Goal: Book appointment/travel/reservation

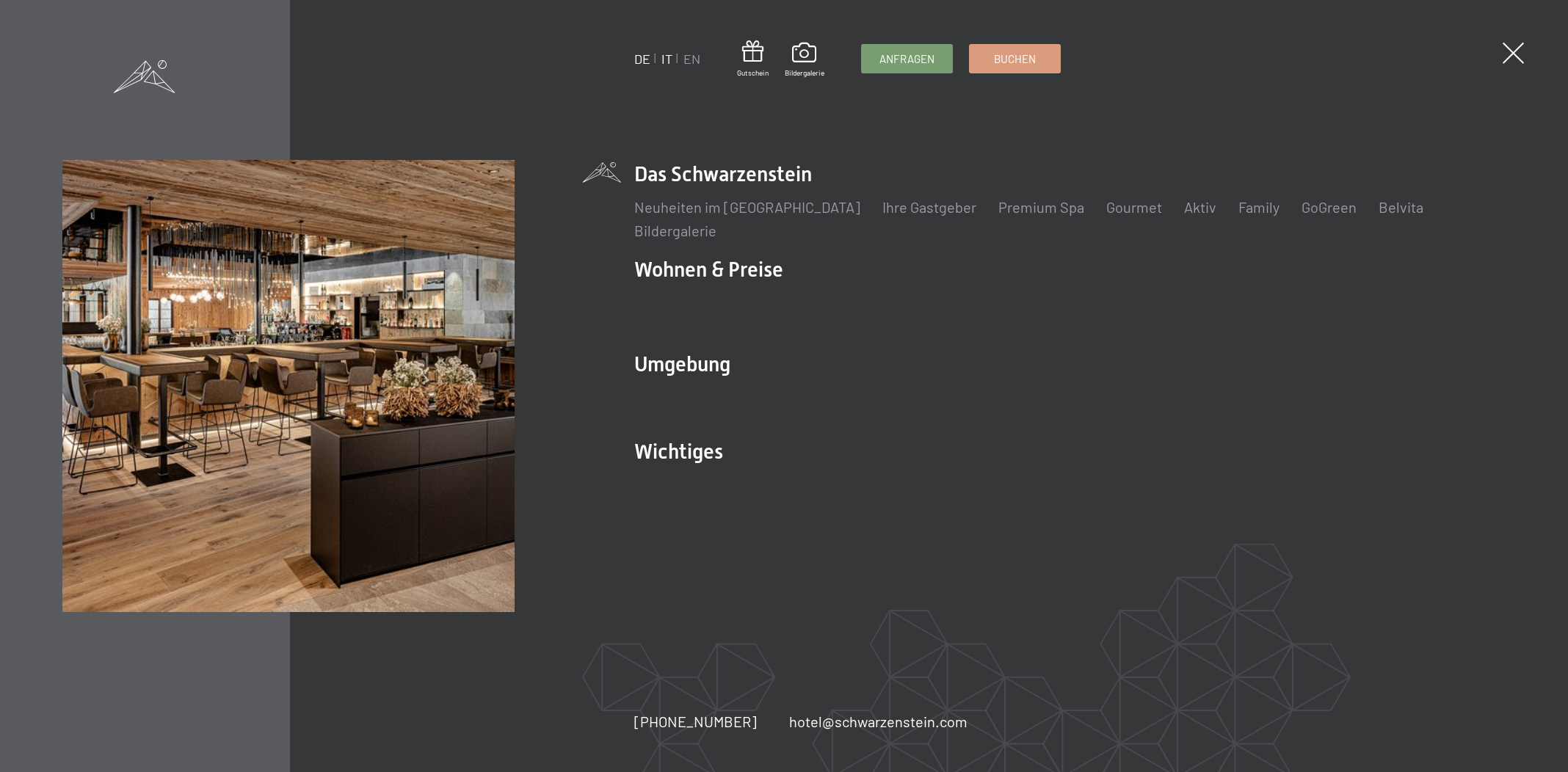
click at [661, 57] on link "IT" at bounding box center [667, 59] width 11 height 16
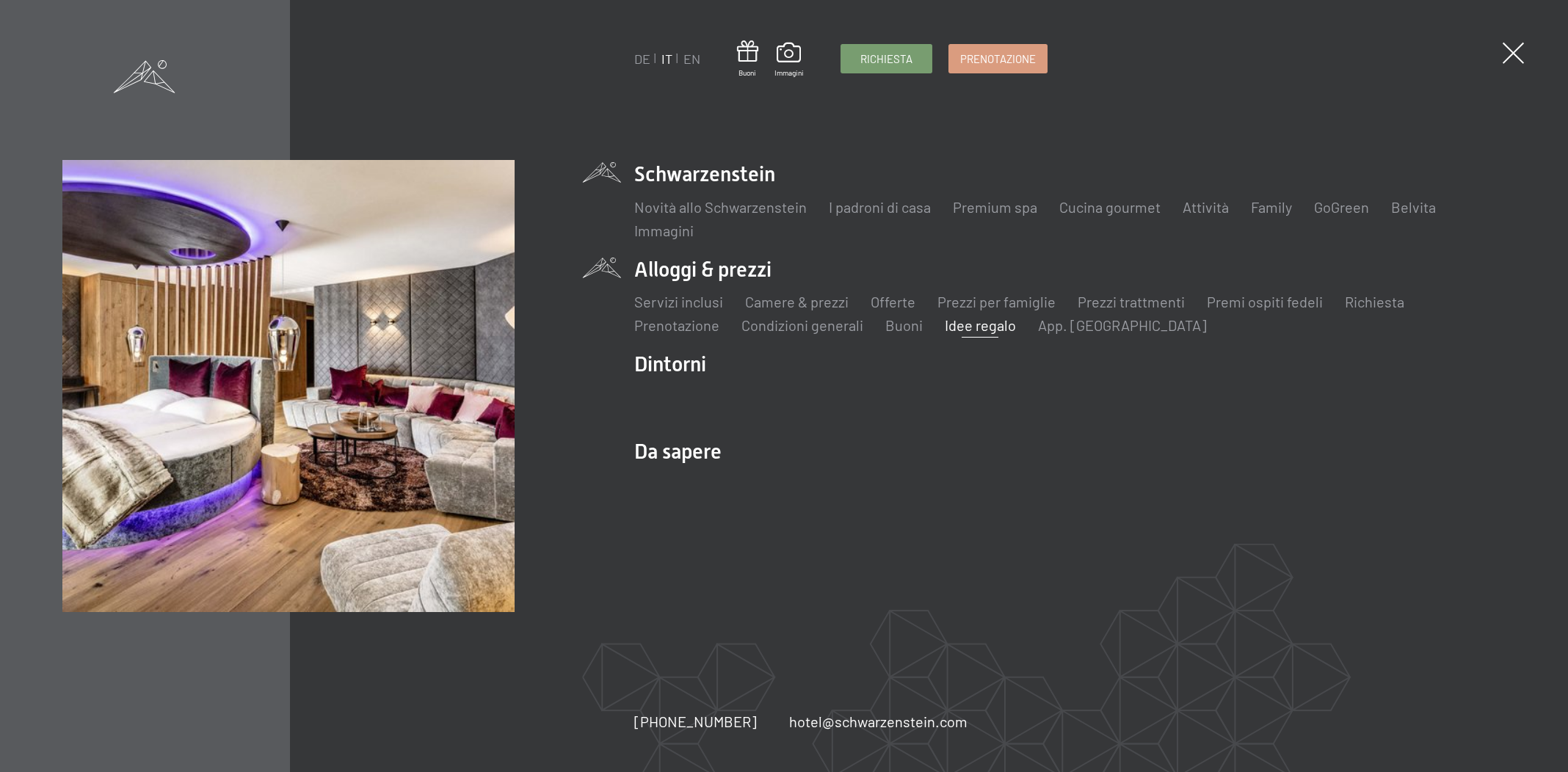
click at [979, 322] on link "Idee regalo" at bounding box center [980, 325] width 71 height 18
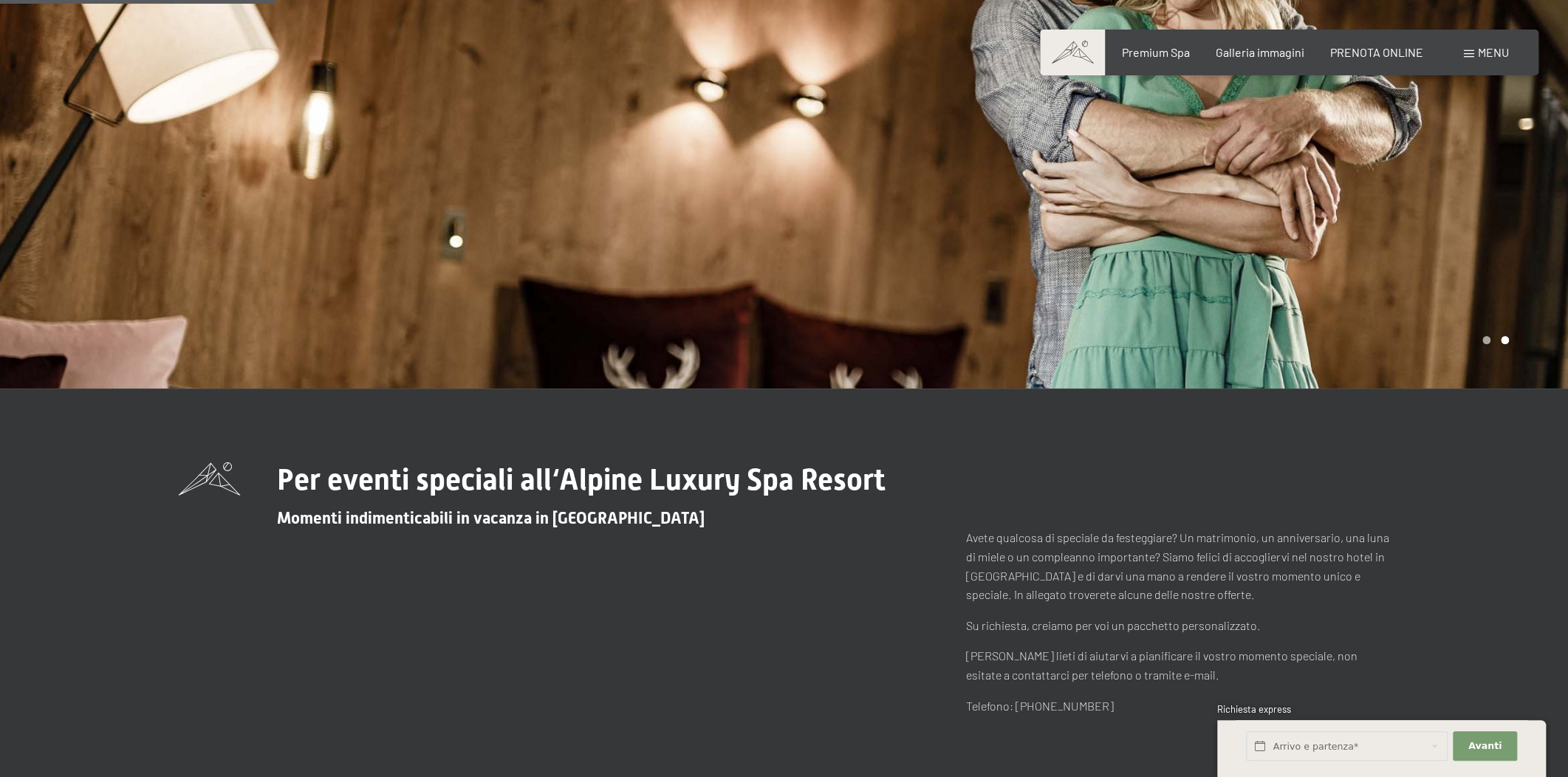
scroll to position [336, 0]
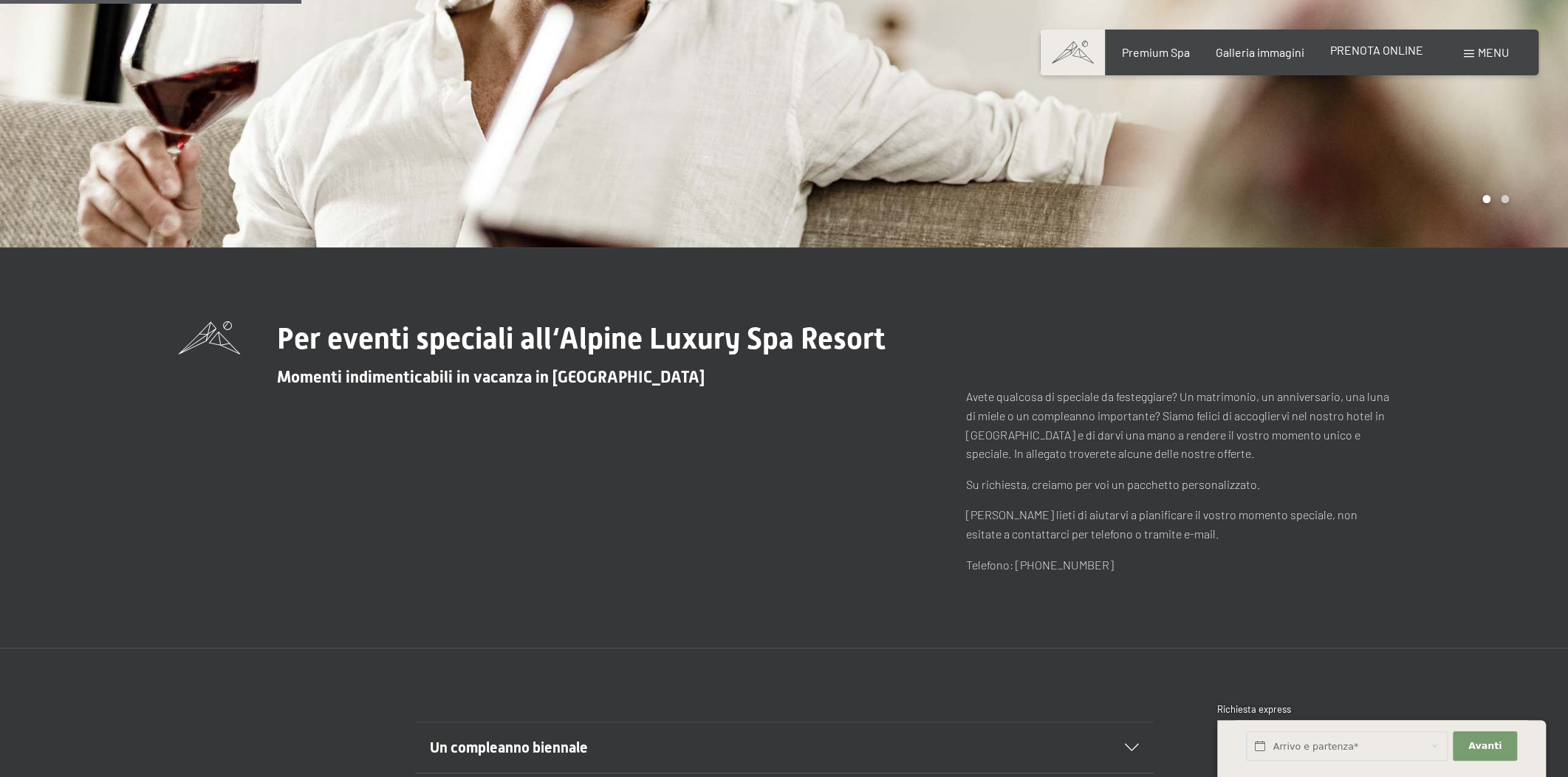
click at [1358, 55] on span "PRENOTA ONLINE" at bounding box center [1377, 50] width 93 height 14
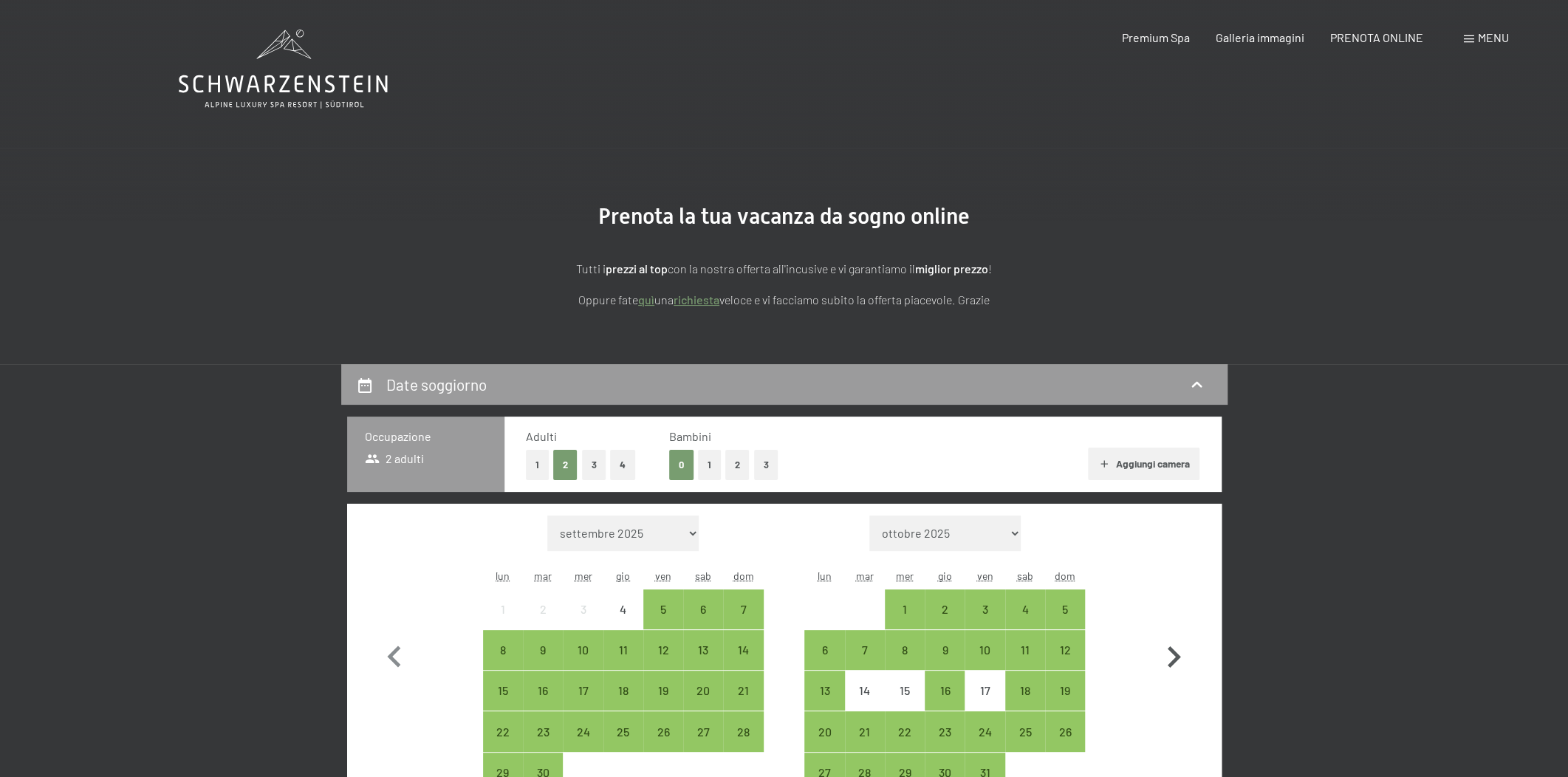
click at [1162, 646] on icon "button" at bounding box center [1173, 657] width 43 height 43
select select "2025-10-01"
select select "2025-11-01"
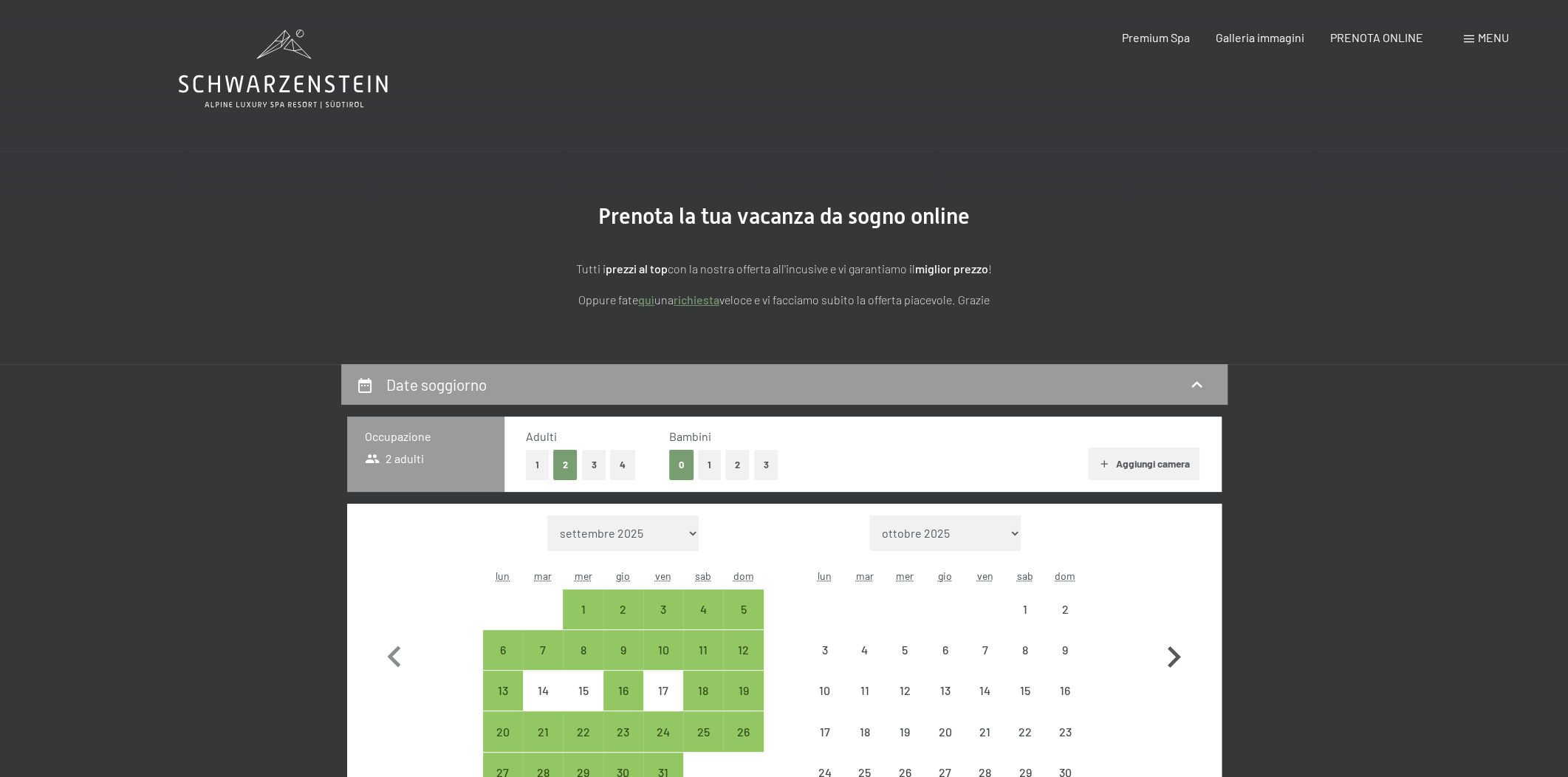
click at [1162, 646] on icon "button" at bounding box center [1173, 657] width 43 height 43
select select "2025-11-01"
select select "2025-12-01"
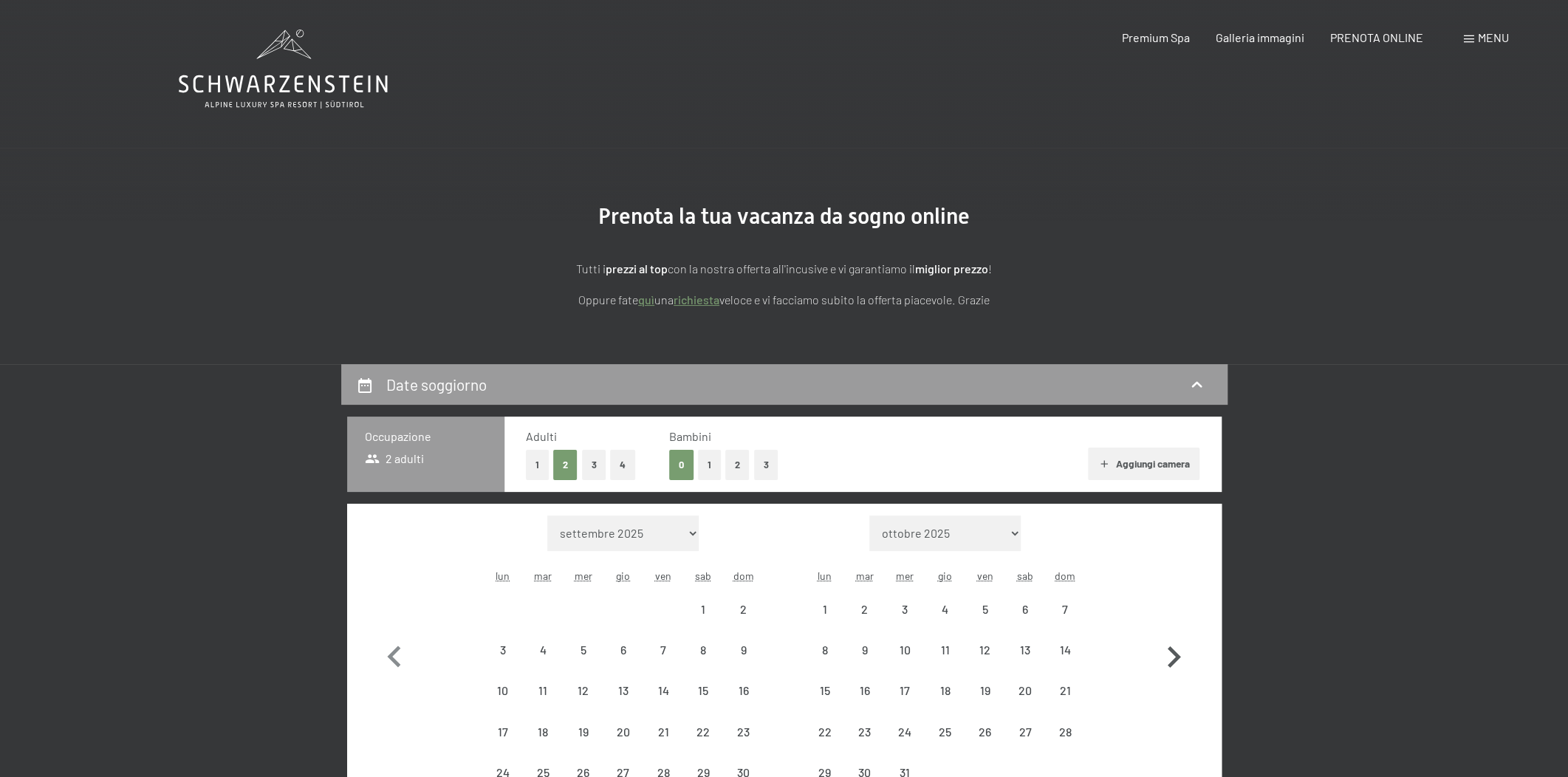
click at [1162, 646] on icon "button" at bounding box center [1173, 657] width 43 height 43
select select "2025-12-01"
select select "2026-01-01"
click at [1162, 646] on icon "button" at bounding box center [1173, 657] width 43 height 43
select select "2026-01-01"
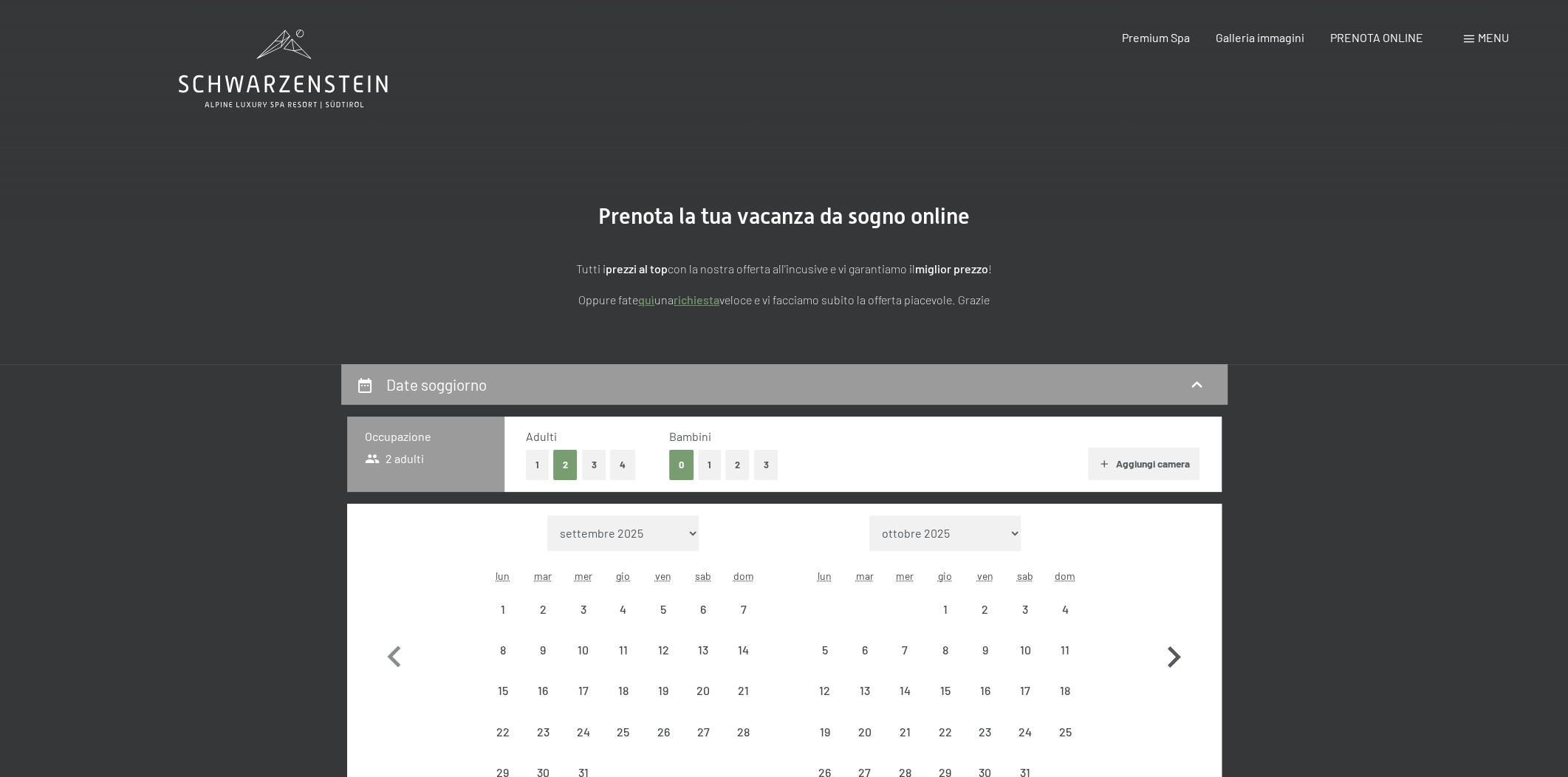
select select "2026-02-01"
select select "2026-01-01"
select select "2026-02-01"
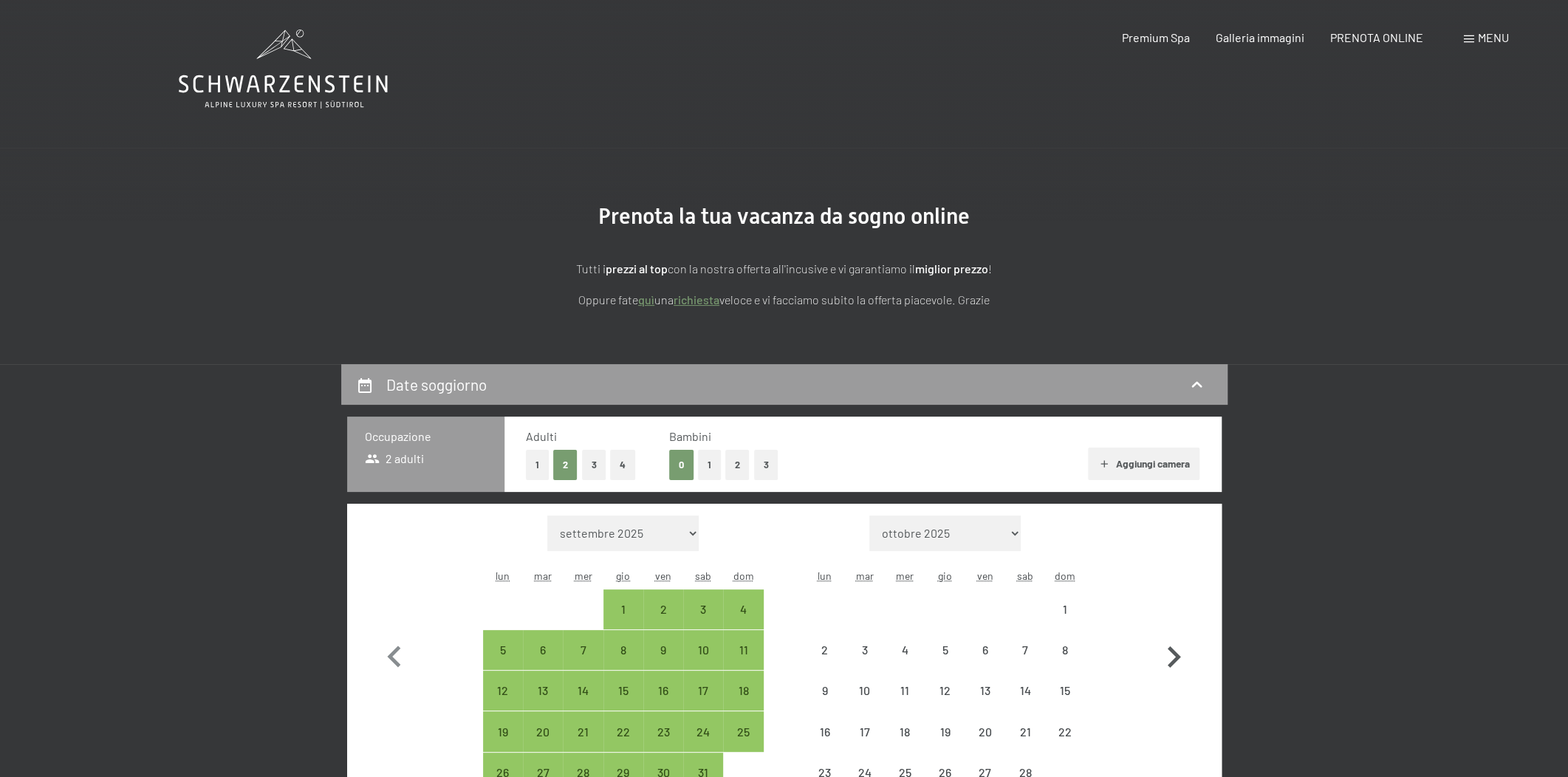
select select "2026-01-01"
select select "2026-02-01"
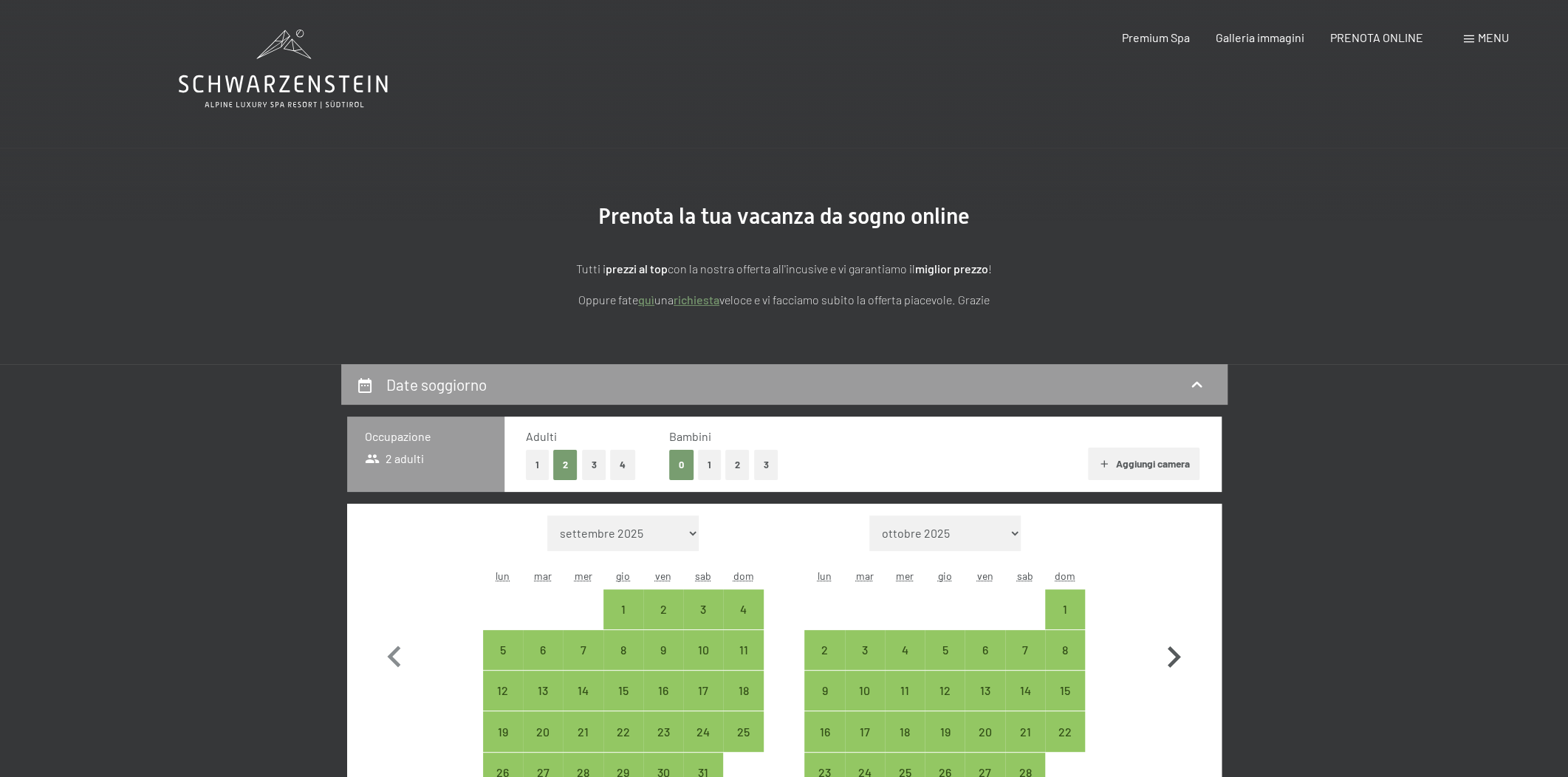
click at [1162, 646] on icon "button" at bounding box center [1173, 657] width 43 height 43
click at [1162, 646] on button "button" at bounding box center [1173, 653] width 43 height 277
select select "2026-03-01"
select select "2026-04-01"
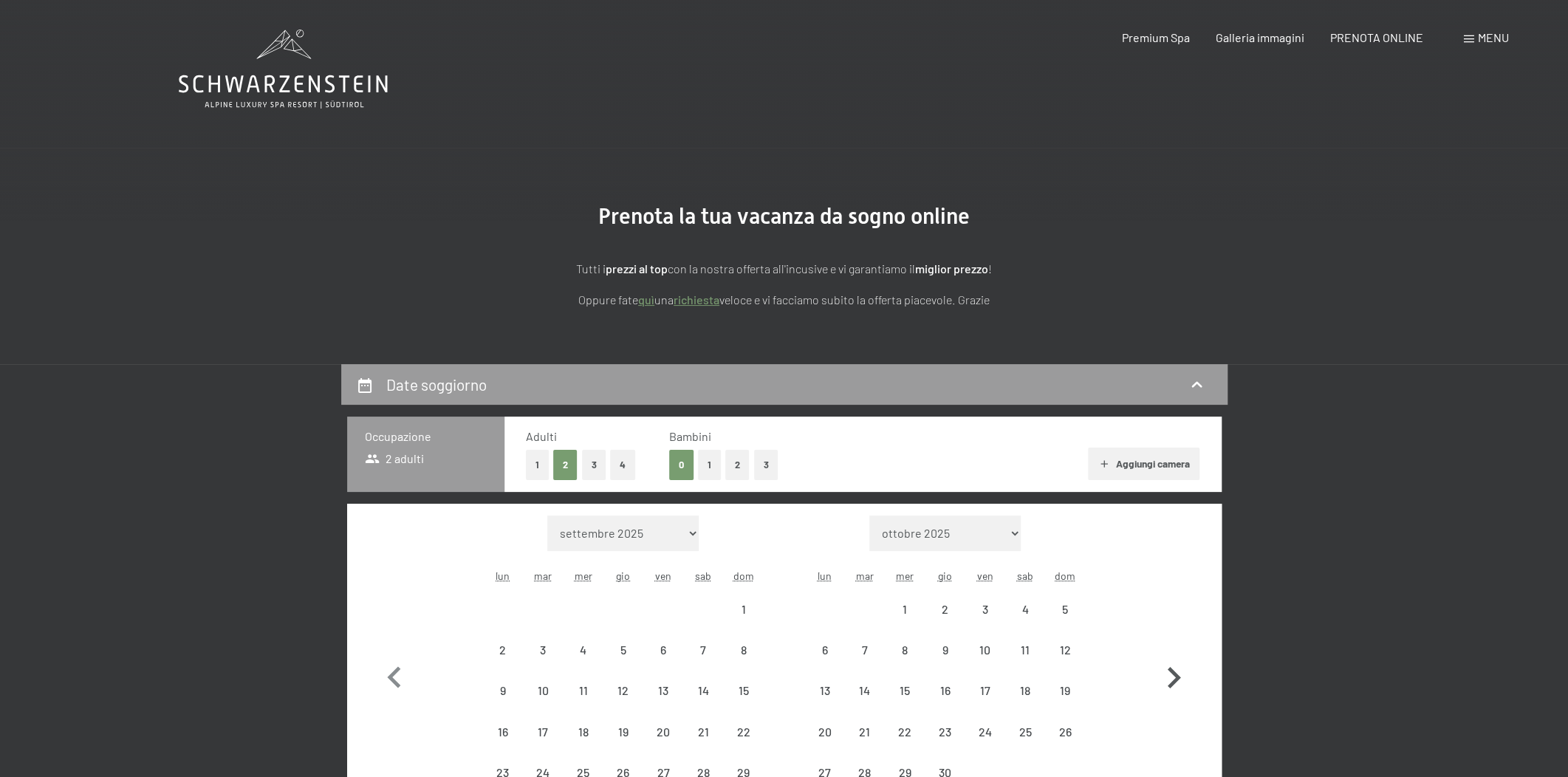
click at [1162, 646] on button "button" at bounding box center [1173, 674] width 43 height 319
select select "2026-04-01"
select select "2026-05-01"
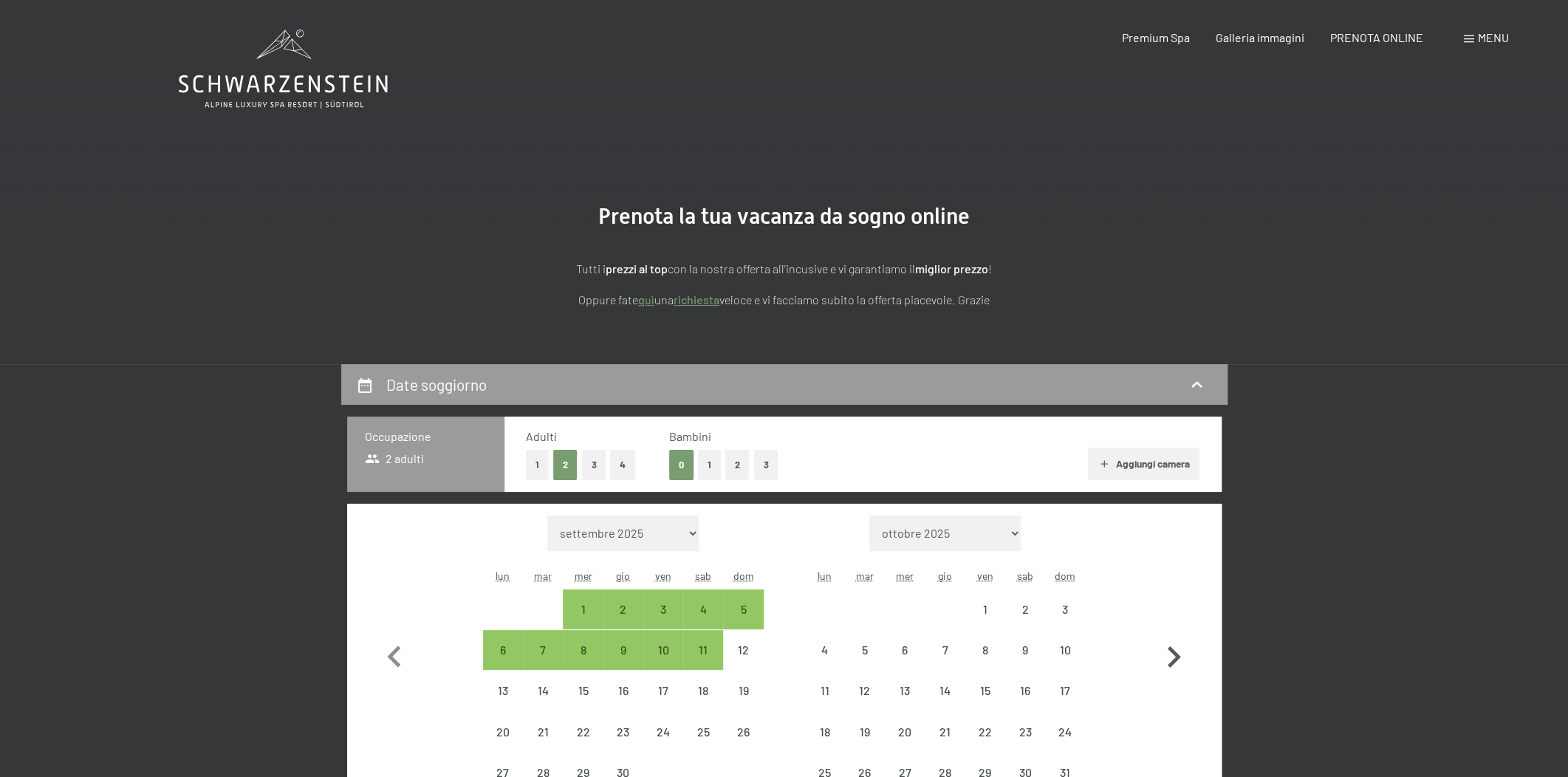
click at [1162, 646] on icon "button" at bounding box center [1173, 657] width 43 height 43
select select "2026-05-01"
select select "2026-06-01"
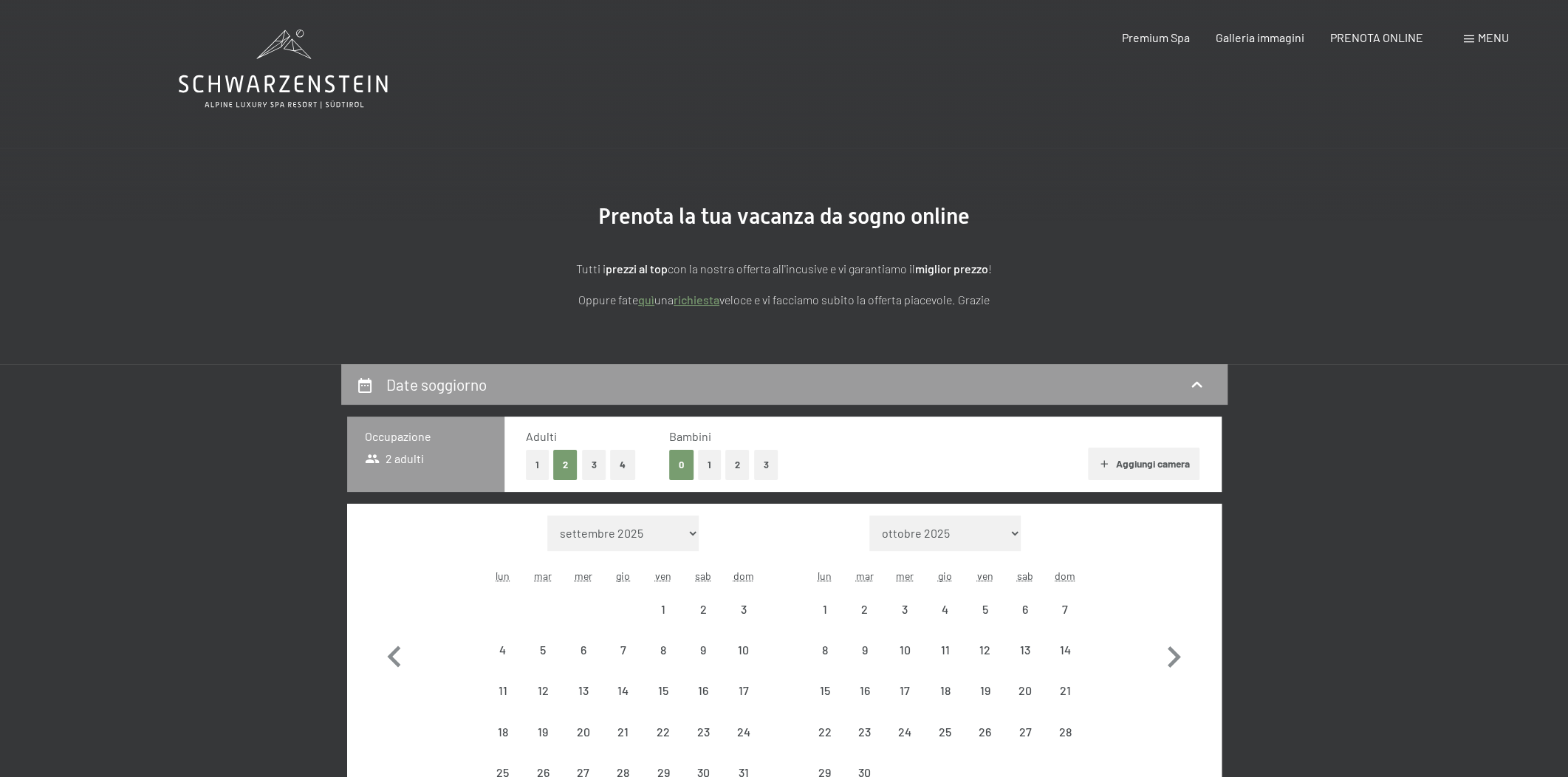
select select "2026-05-01"
select select "2026-06-01"
select select "2026-05-01"
select select "2026-06-01"
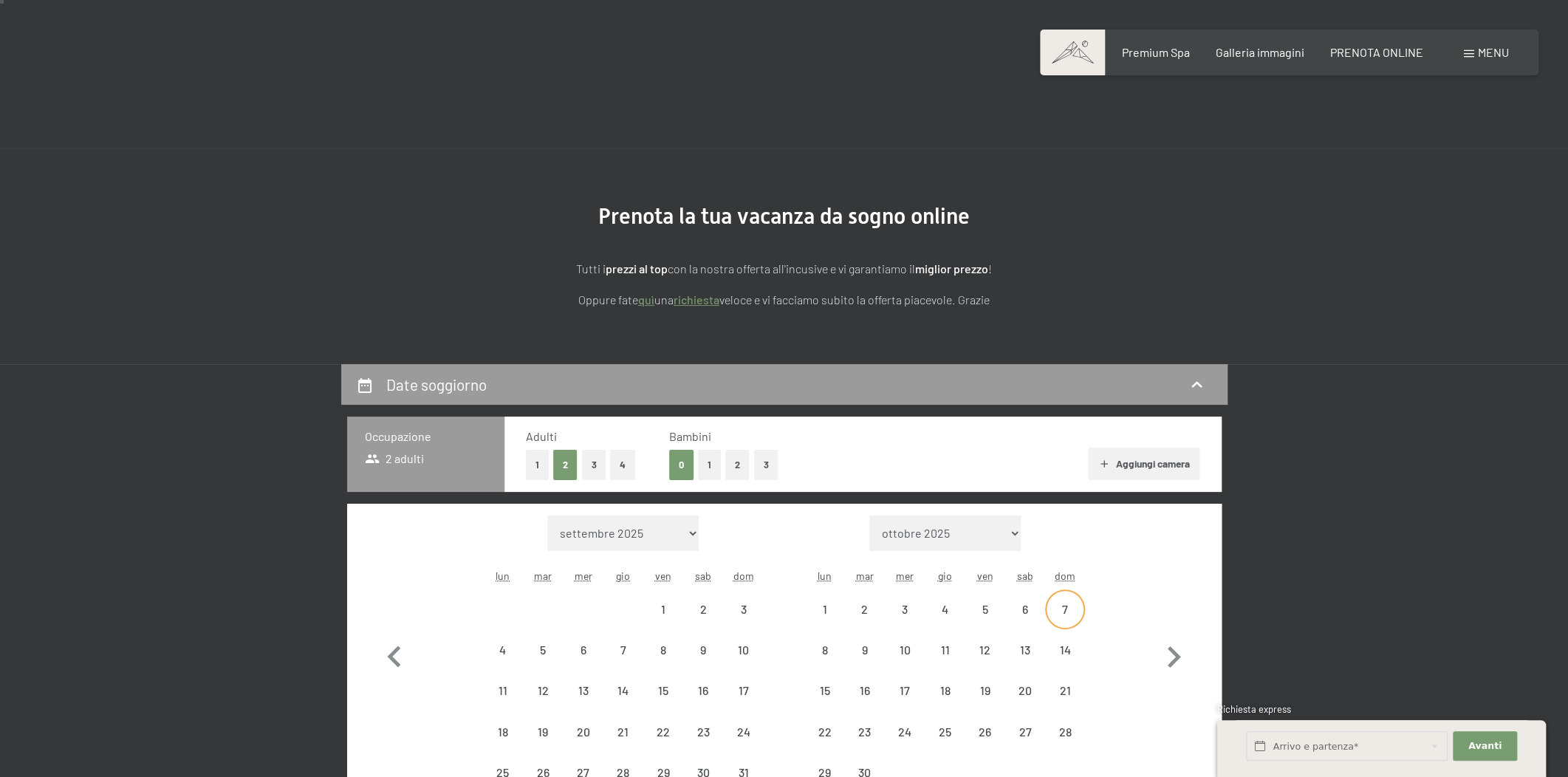
scroll to position [336, 0]
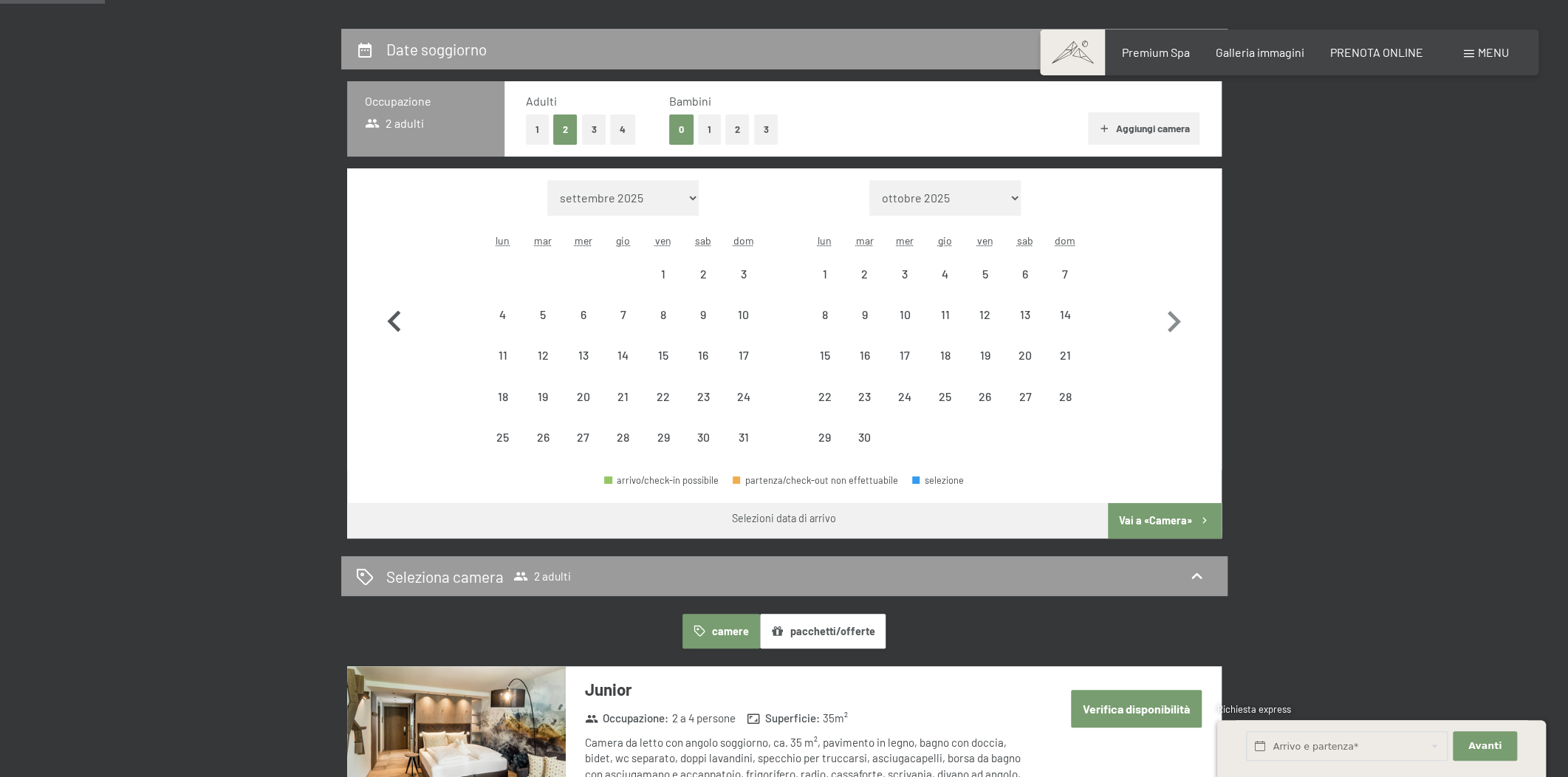
click at [393, 323] on icon "button" at bounding box center [393, 321] width 13 height 22
select select "2026-04-01"
select select "2026-05-01"
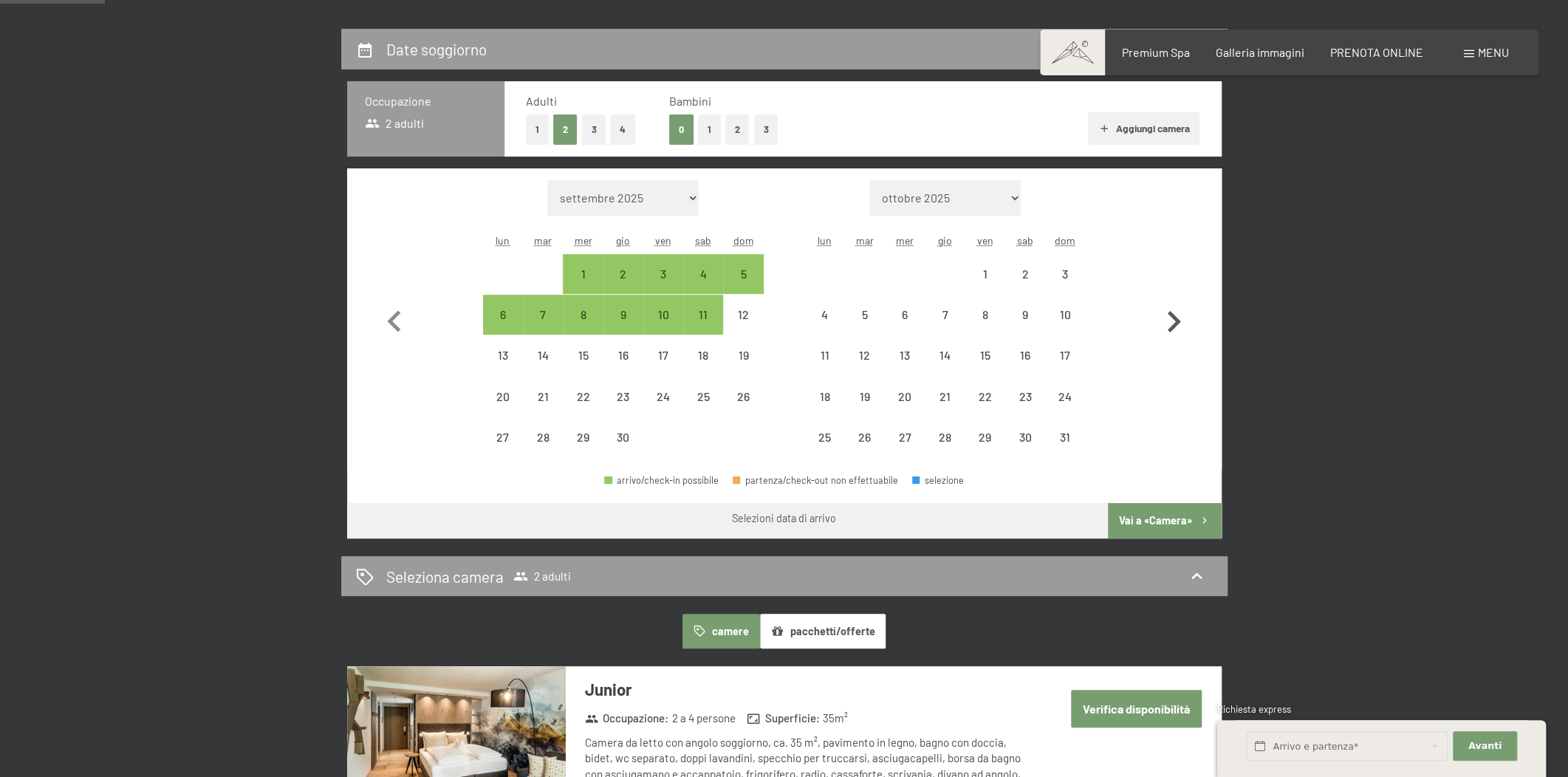
click at [1173, 314] on icon "button" at bounding box center [1173, 322] width 43 height 43
select select "2026-05-01"
select select "2026-06-01"
